Goal: Information Seeking & Learning: Check status

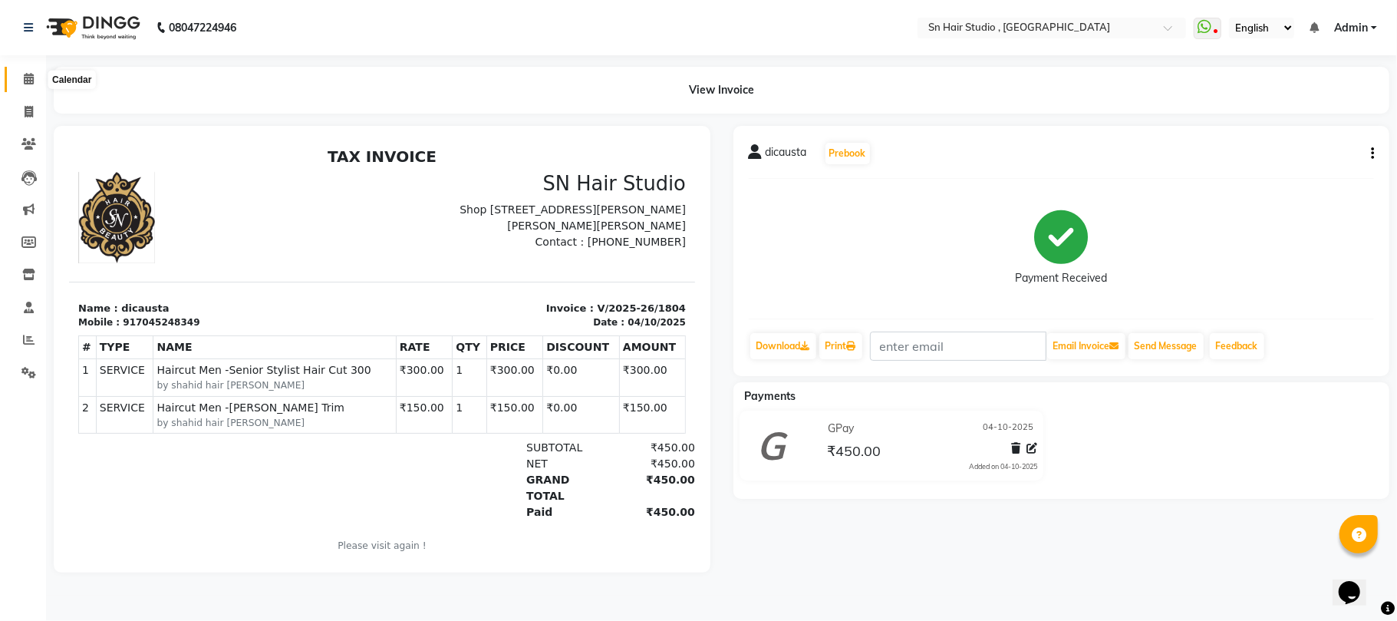
click at [28, 77] on icon at bounding box center [29, 79] width 10 height 12
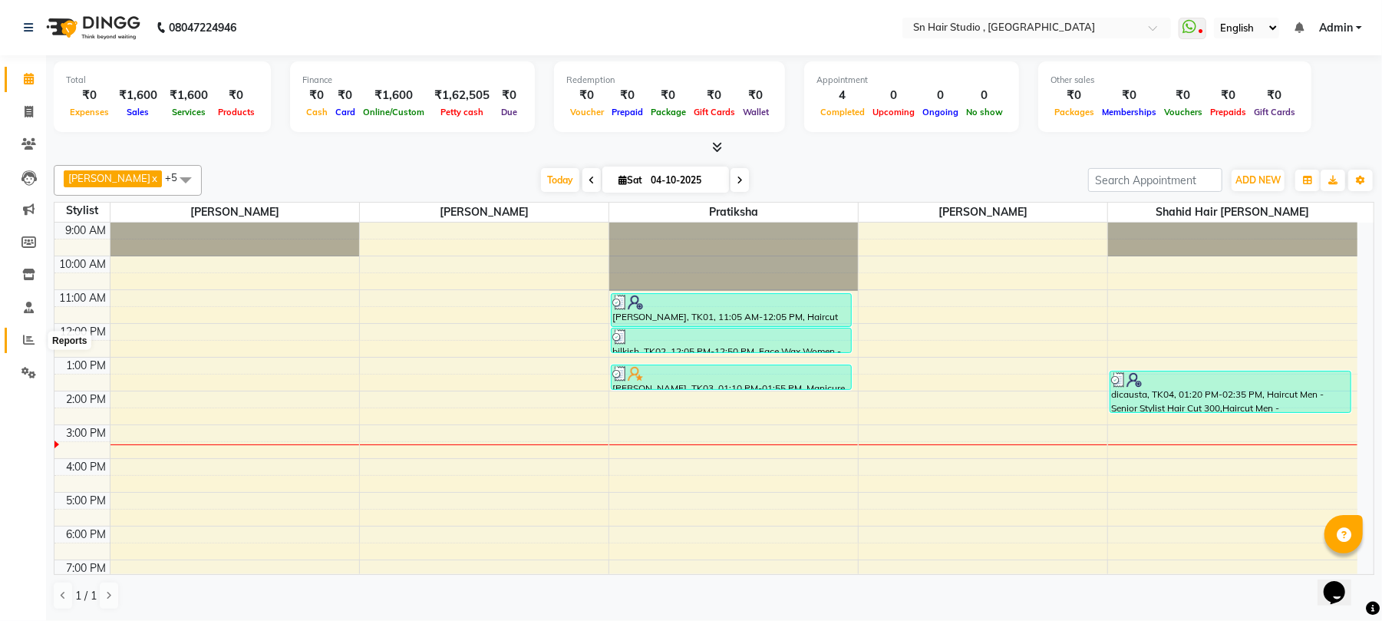
click at [26, 336] on icon at bounding box center [29, 340] width 12 height 12
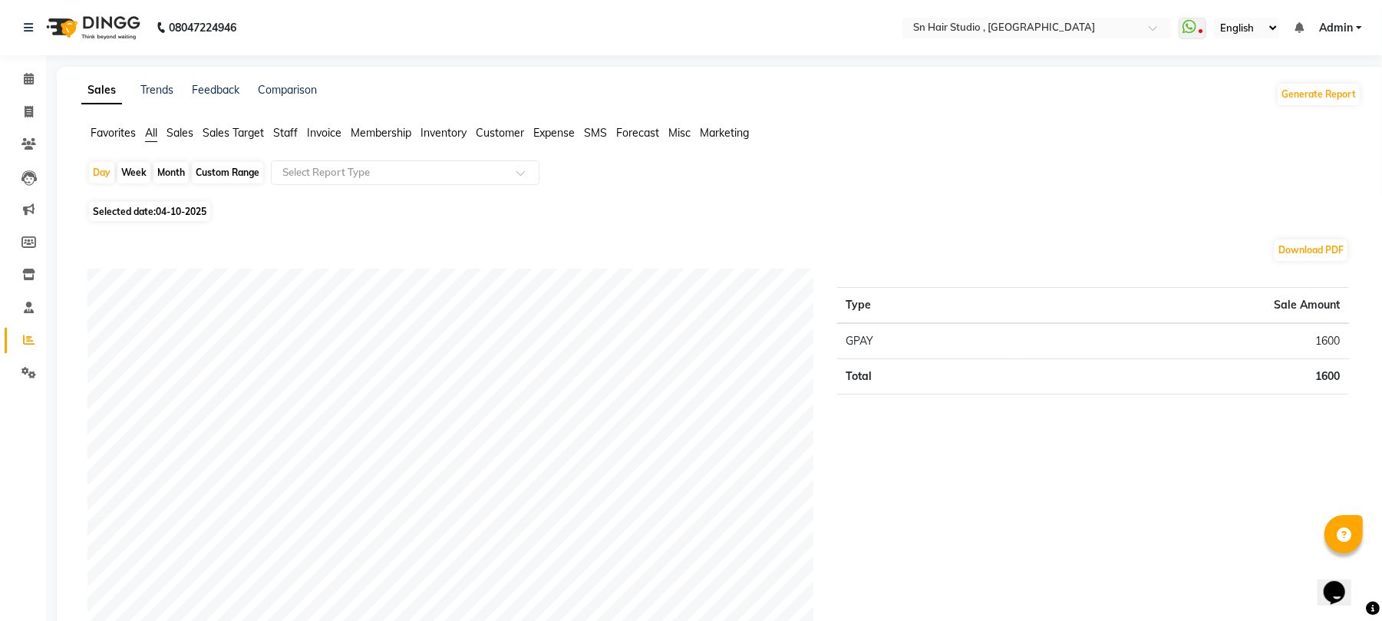
click at [185, 130] on span "Sales" at bounding box center [179, 133] width 27 height 14
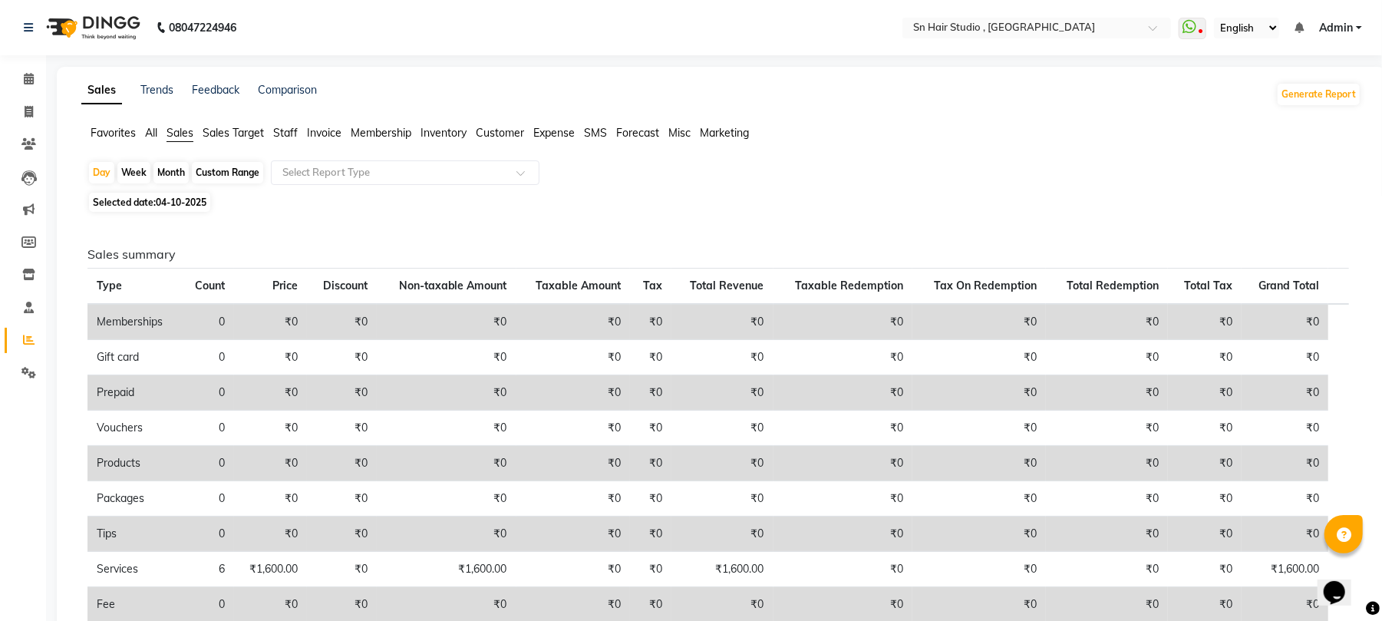
click at [285, 127] on span "Staff" at bounding box center [285, 133] width 25 height 14
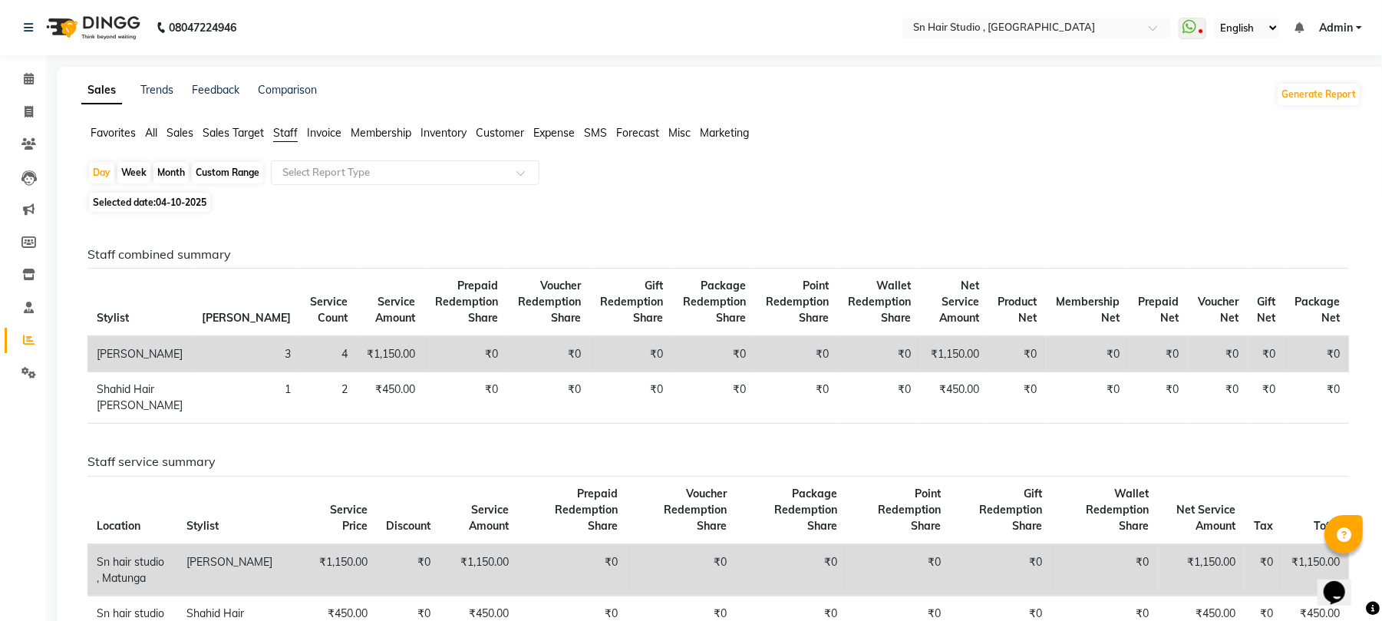
click at [189, 204] on span "04-10-2025" at bounding box center [181, 202] width 51 height 12
select select "10"
select select "2025"
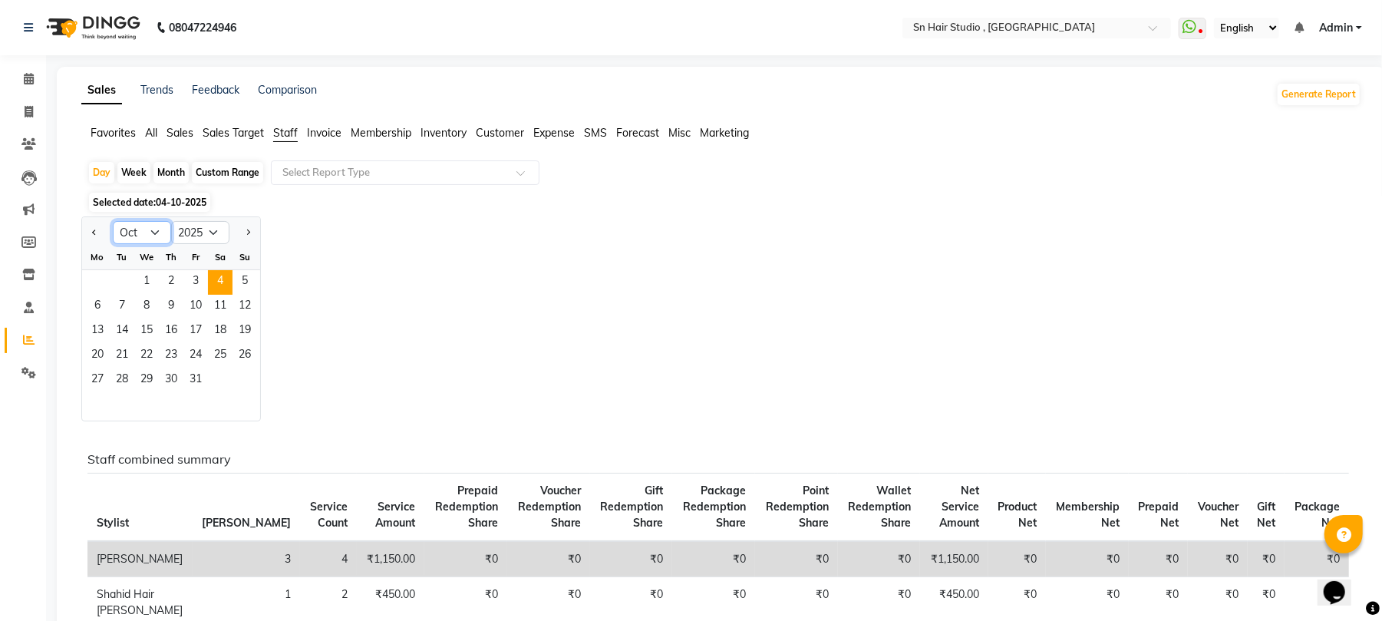
click at [152, 231] on select "Jan Feb Mar Apr May Jun Jul Aug Sep Oct Nov Dec" at bounding box center [142, 232] width 58 height 23
select select "9"
click at [113, 222] on select "Jan Feb Mar Apr May Jun Jul Aug Sep Oct Nov Dec" at bounding box center [142, 232] width 58 height 23
click at [99, 281] on span "1" at bounding box center [97, 282] width 25 height 25
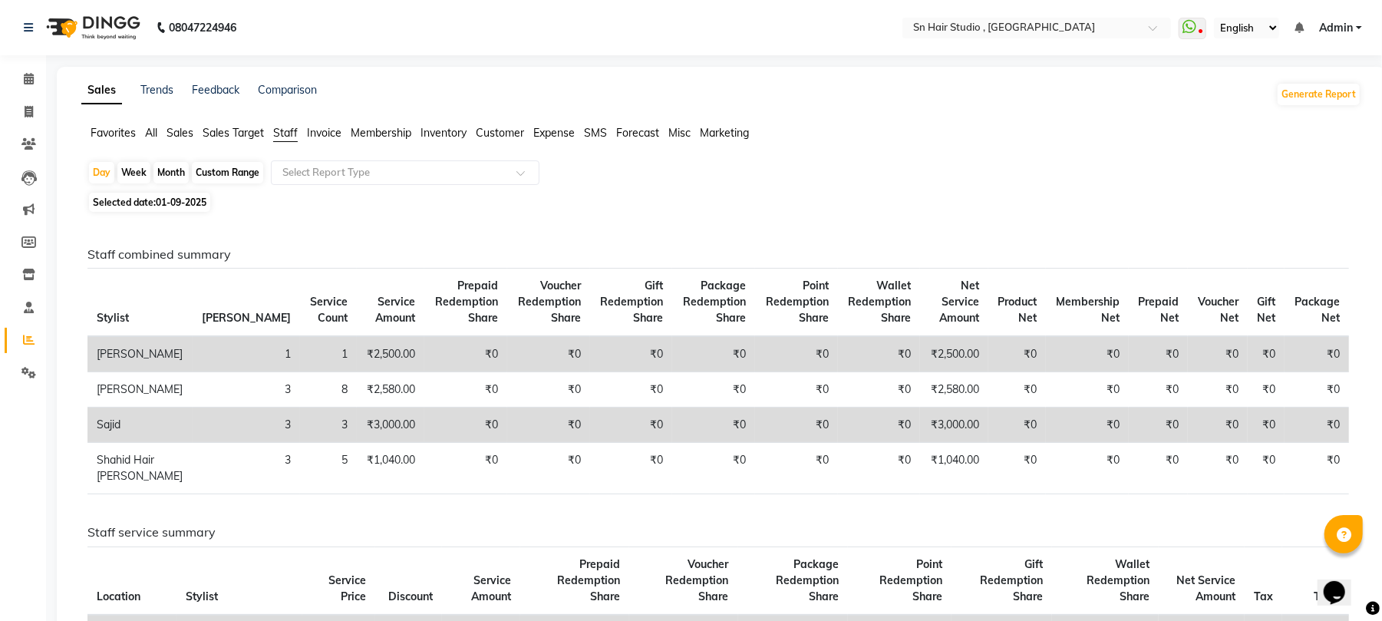
click at [160, 170] on div "Month" at bounding box center [170, 172] width 35 height 21
select select "9"
select select "2025"
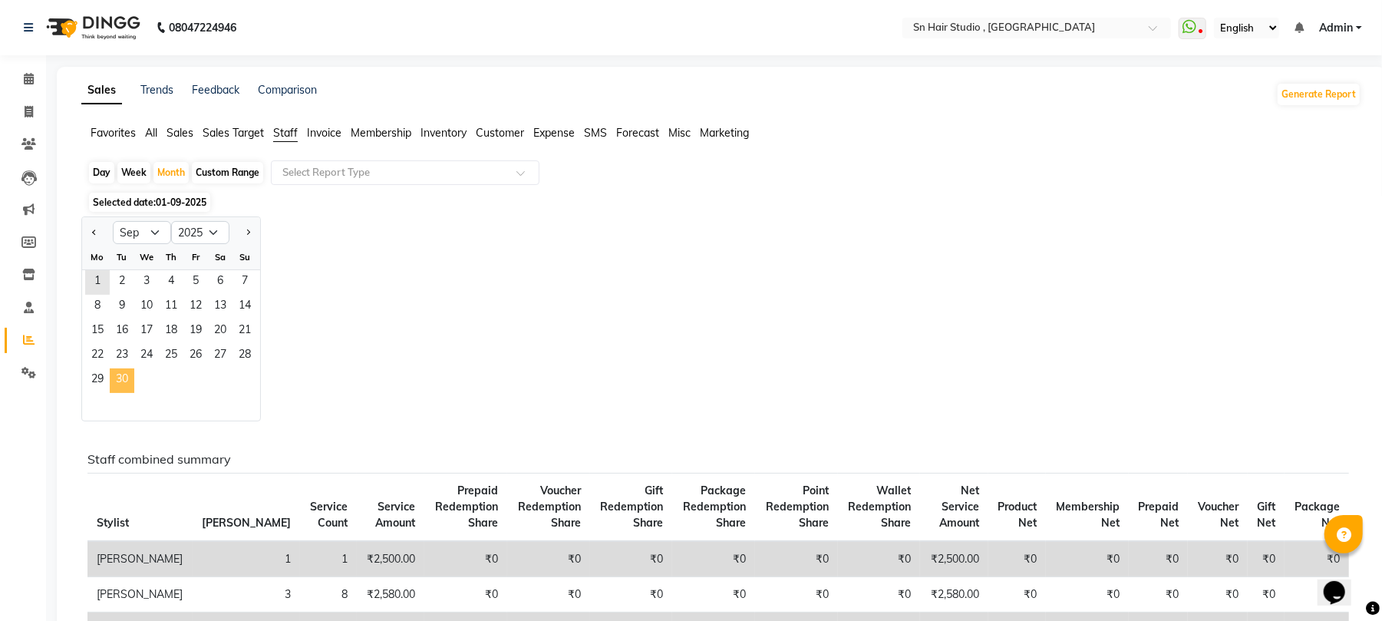
click at [112, 378] on span "30" at bounding box center [122, 380] width 25 height 25
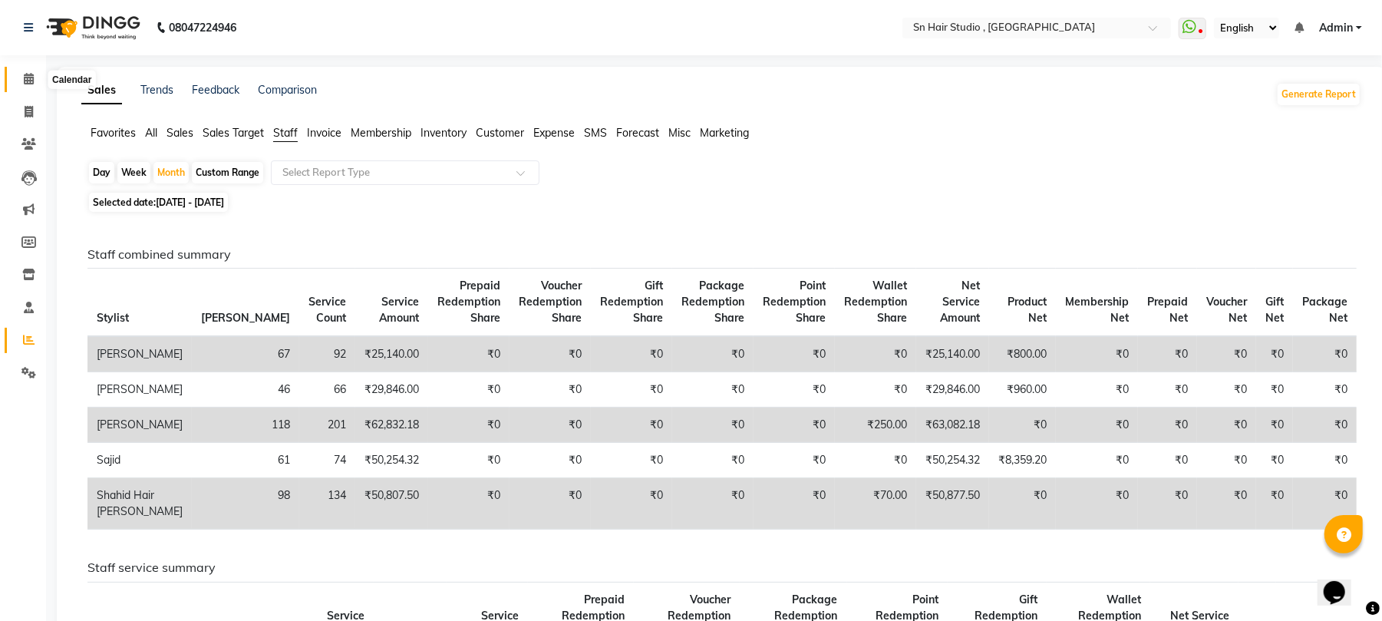
click at [31, 73] on icon at bounding box center [29, 79] width 10 height 12
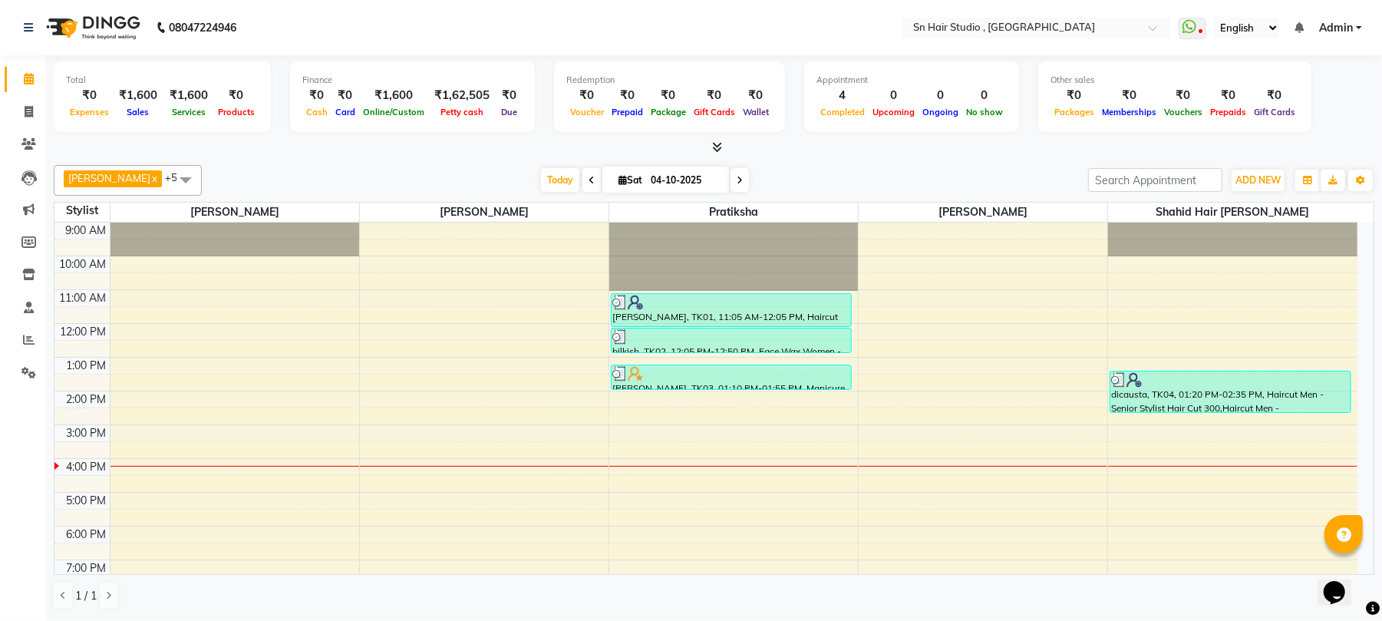
click at [29, 75] on icon at bounding box center [29, 79] width 10 height 12
click at [29, 73] on icon at bounding box center [29, 79] width 10 height 12
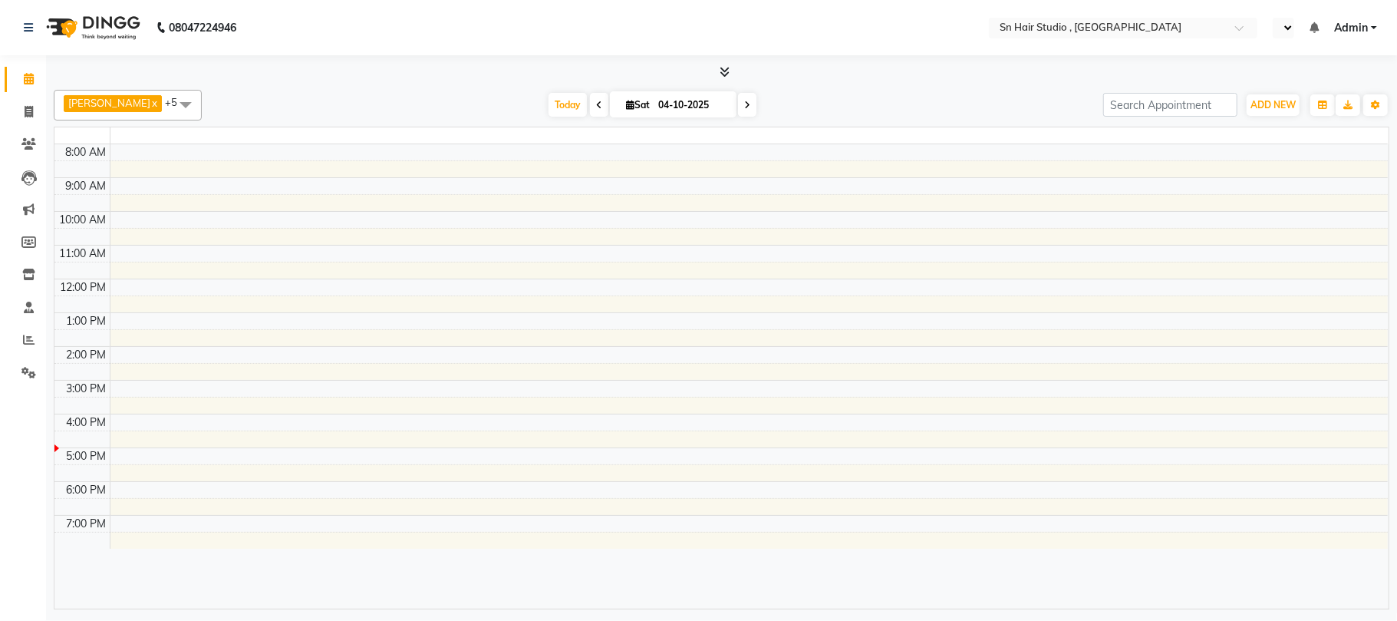
select select "en"
